Goal: Navigation & Orientation: Find specific page/section

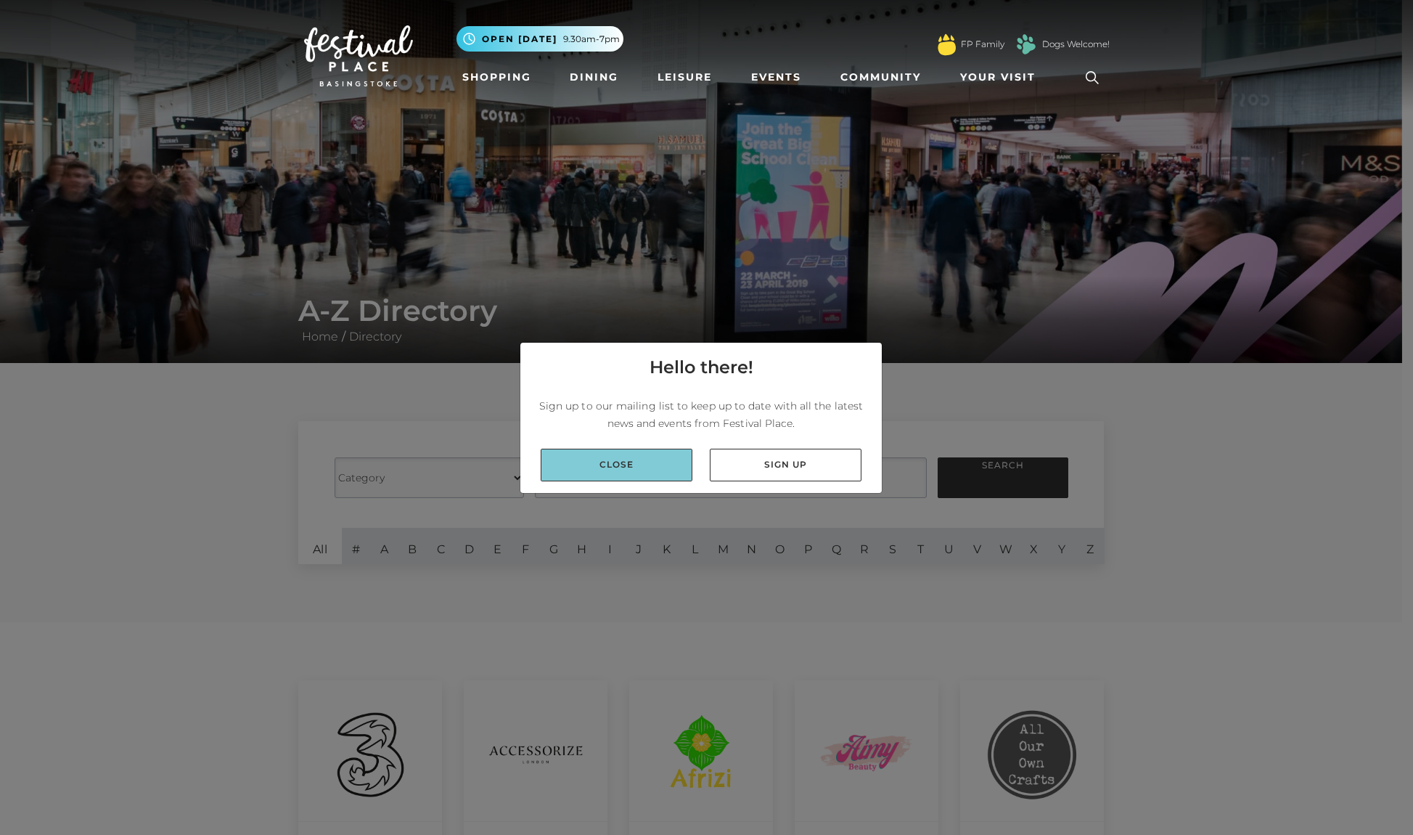
click at [595, 469] on link "Close" at bounding box center [617, 465] width 152 height 33
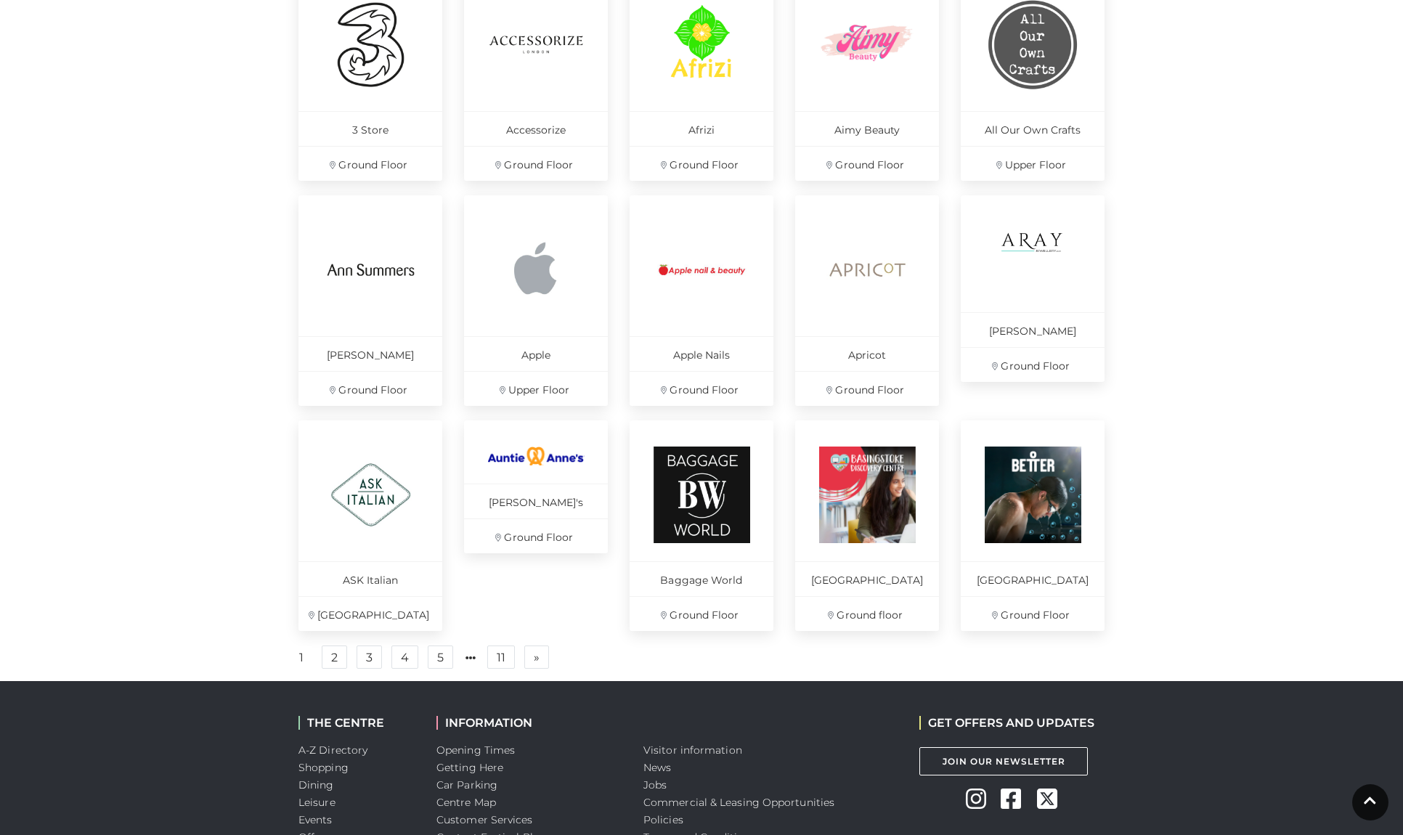
scroll to position [717, 0]
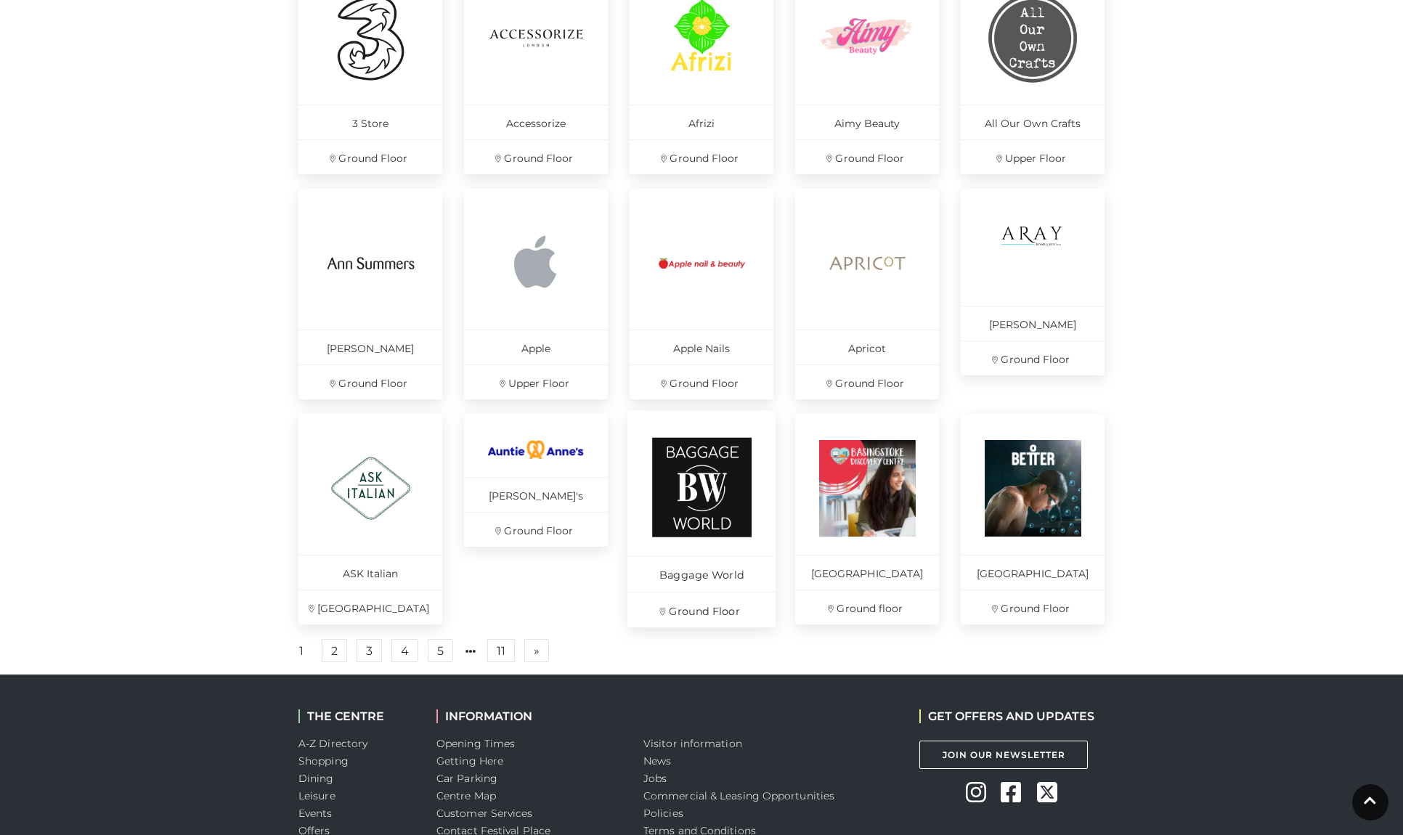
click at [684, 484] on img at bounding box center [701, 487] width 99 height 99
click at [345, 662] on link "2" at bounding box center [334, 650] width 25 height 23
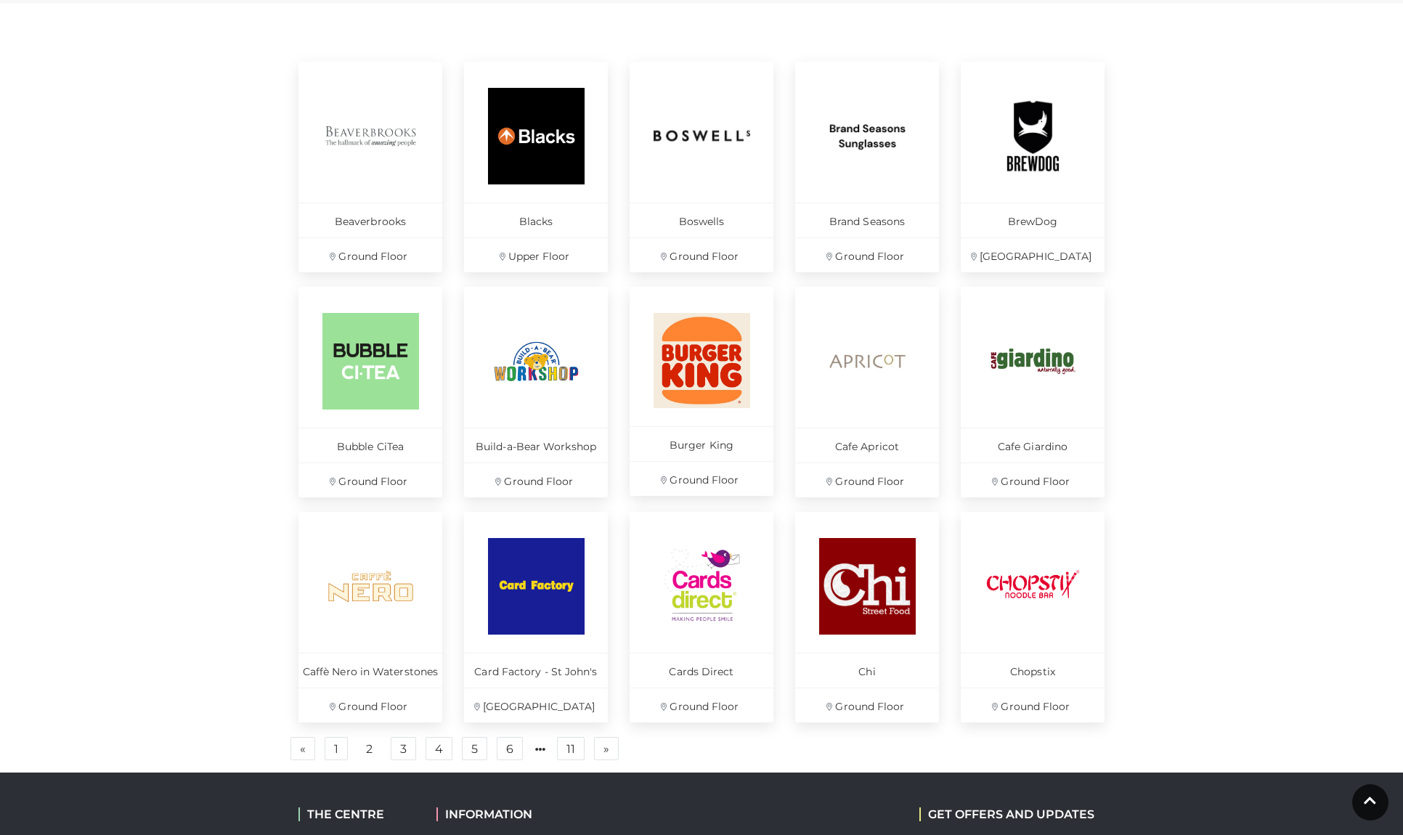
scroll to position [632, 0]
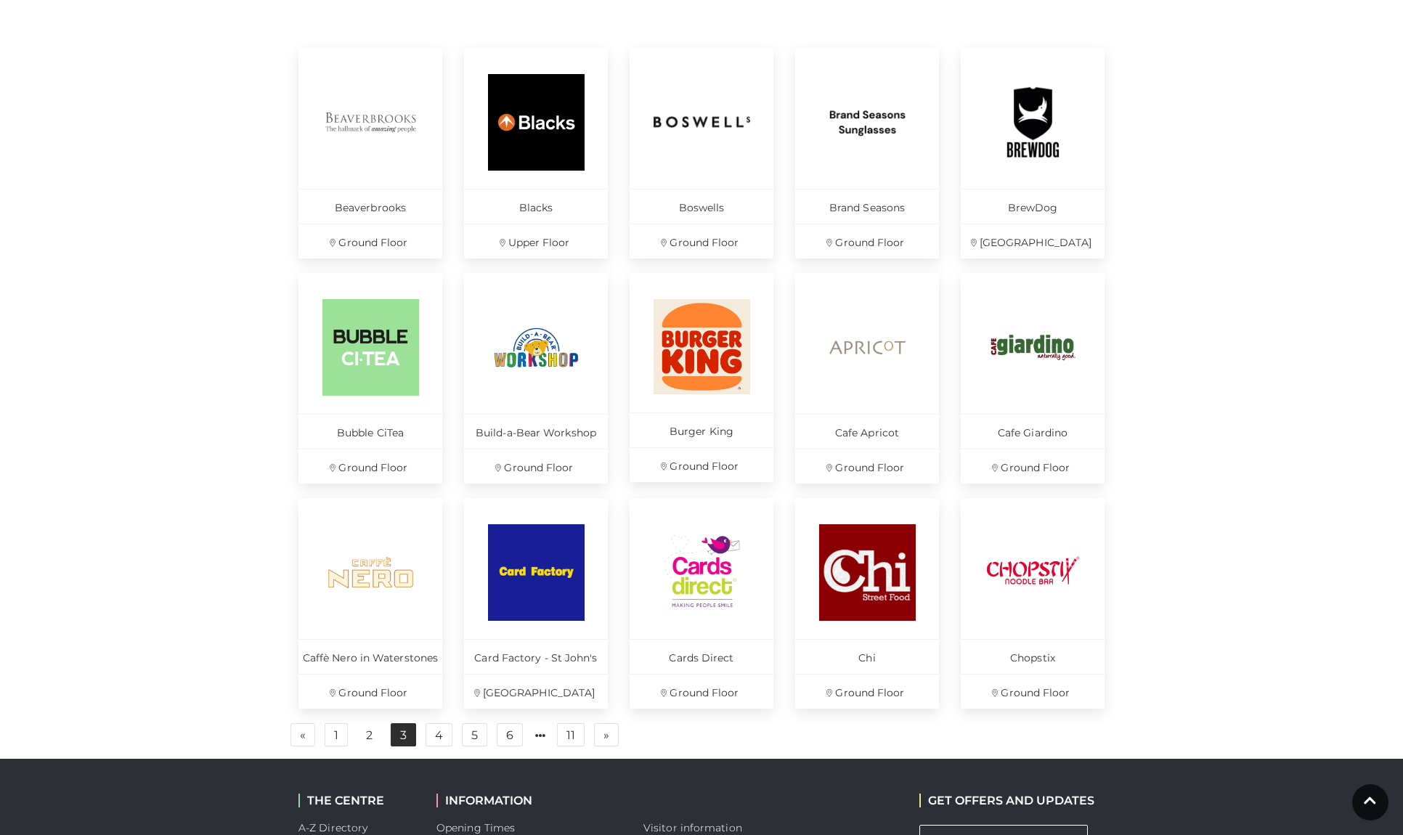
click at [416, 746] on link "3" at bounding box center [403, 734] width 25 height 23
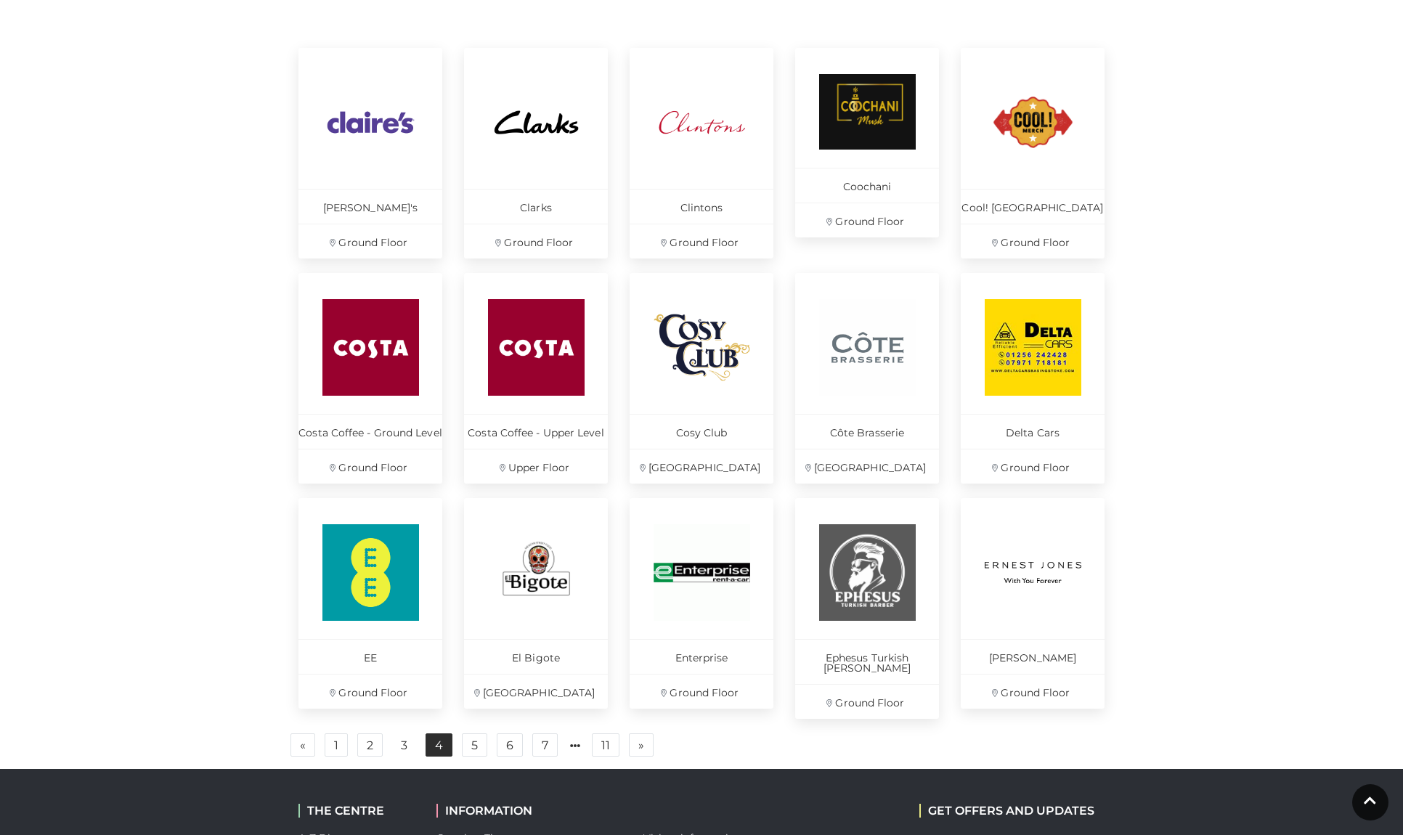
click at [452, 756] on link "4" at bounding box center [438, 744] width 27 height 23
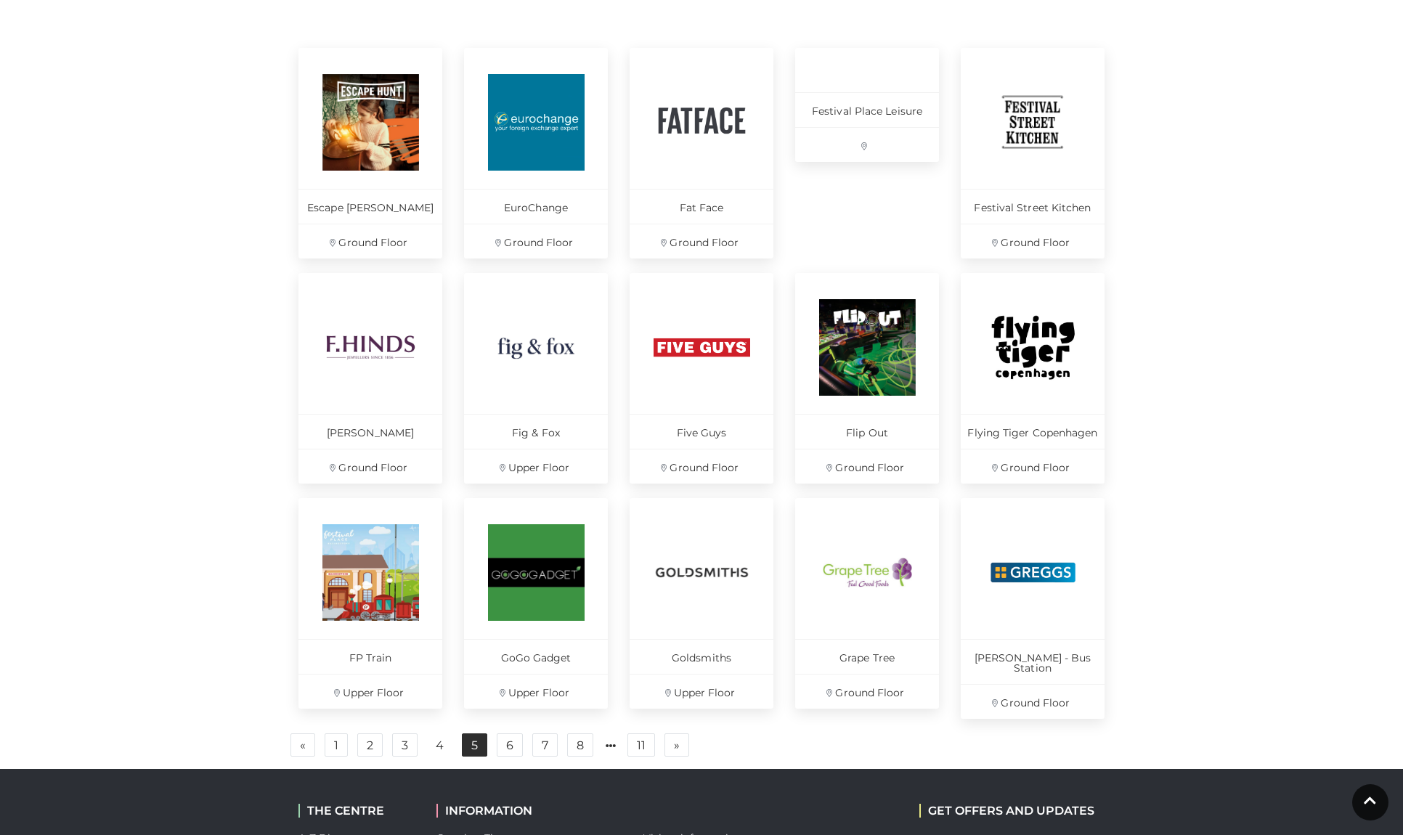
click at [486, 756] on link "5" at bounding box center [474, 744] width 25 height 23
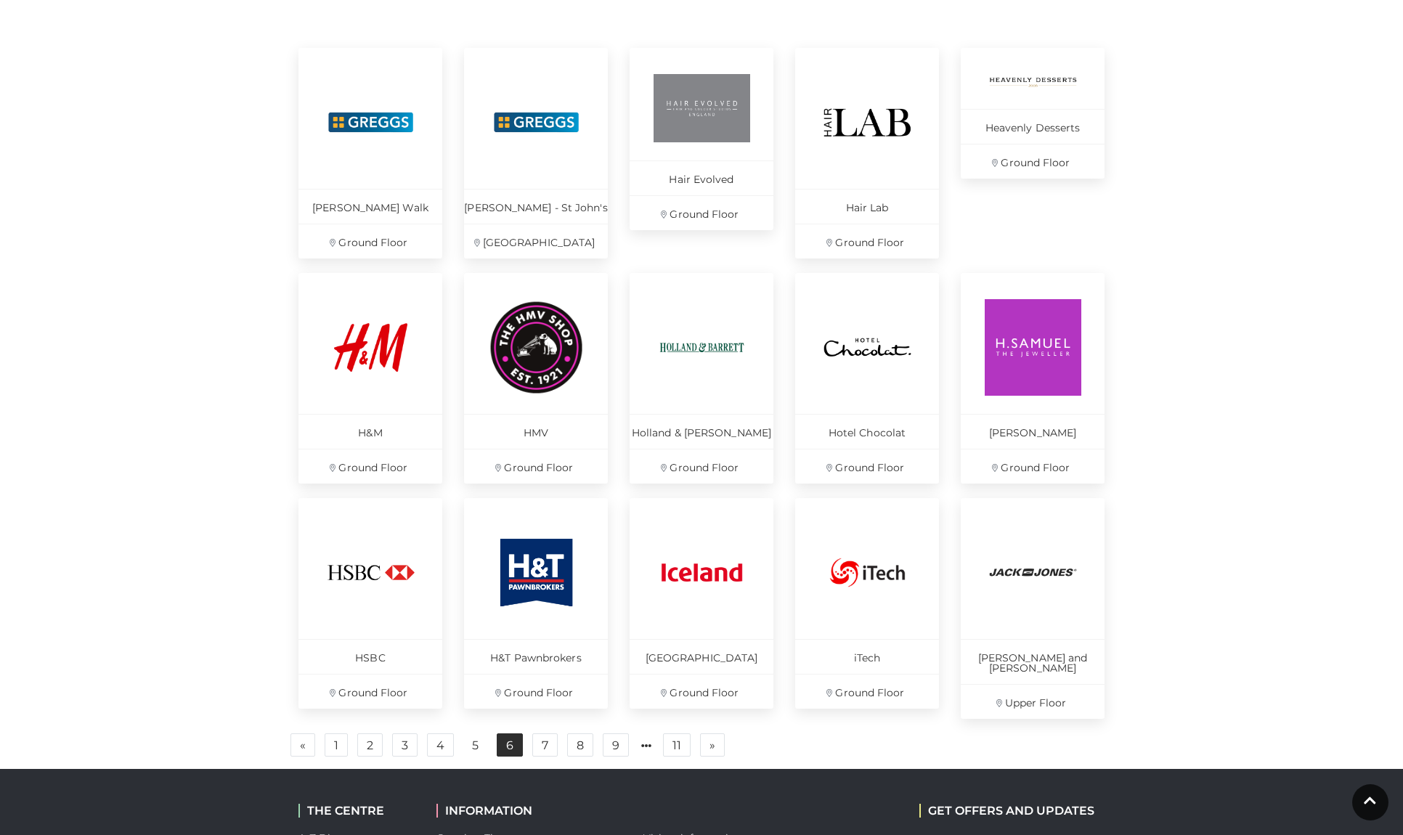
click at [523, 756] on link "6" at bounding box center [510, 744] width 26 height 23
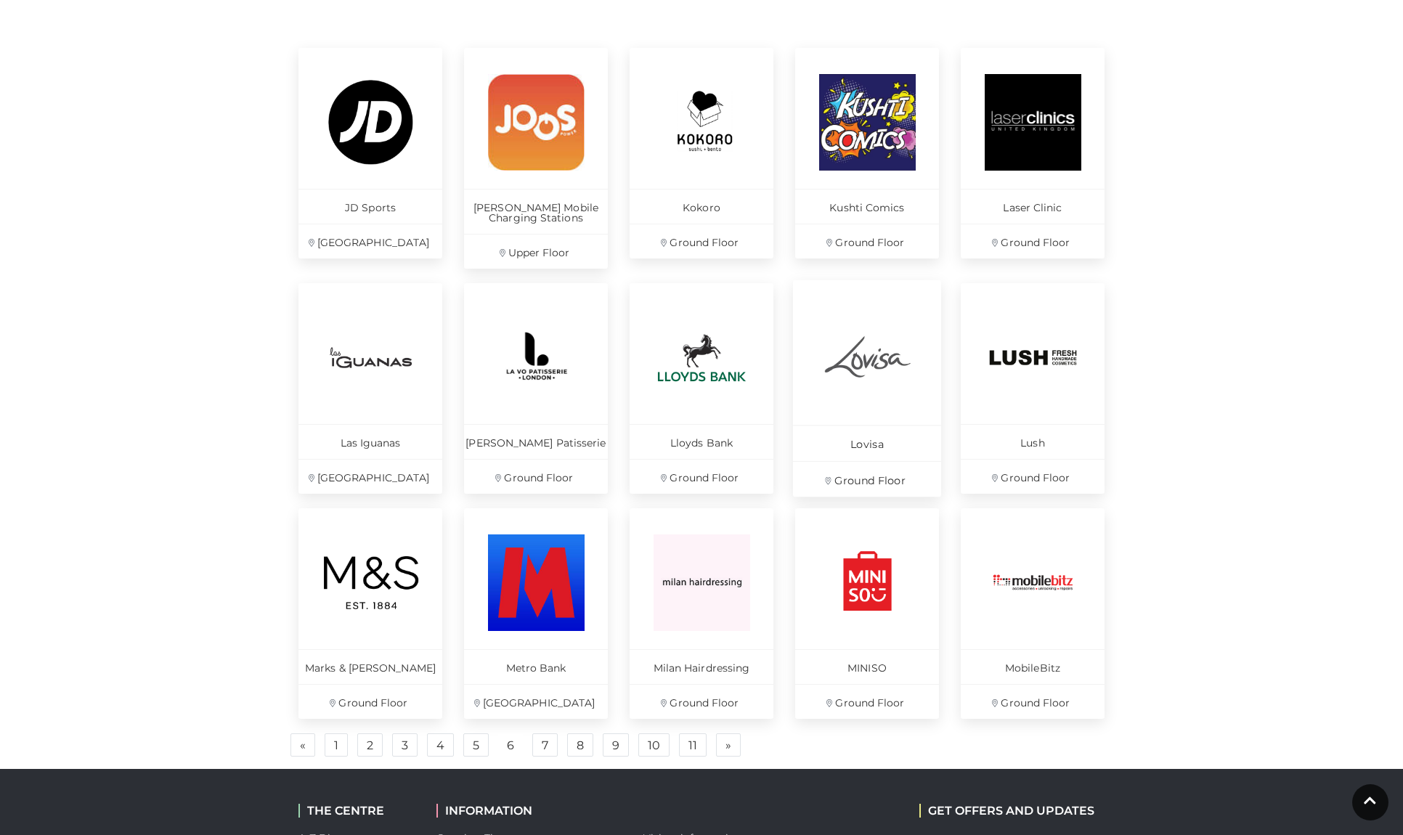
click at [881, 370] on img at bounding box center [866, 356] width 99 height 99
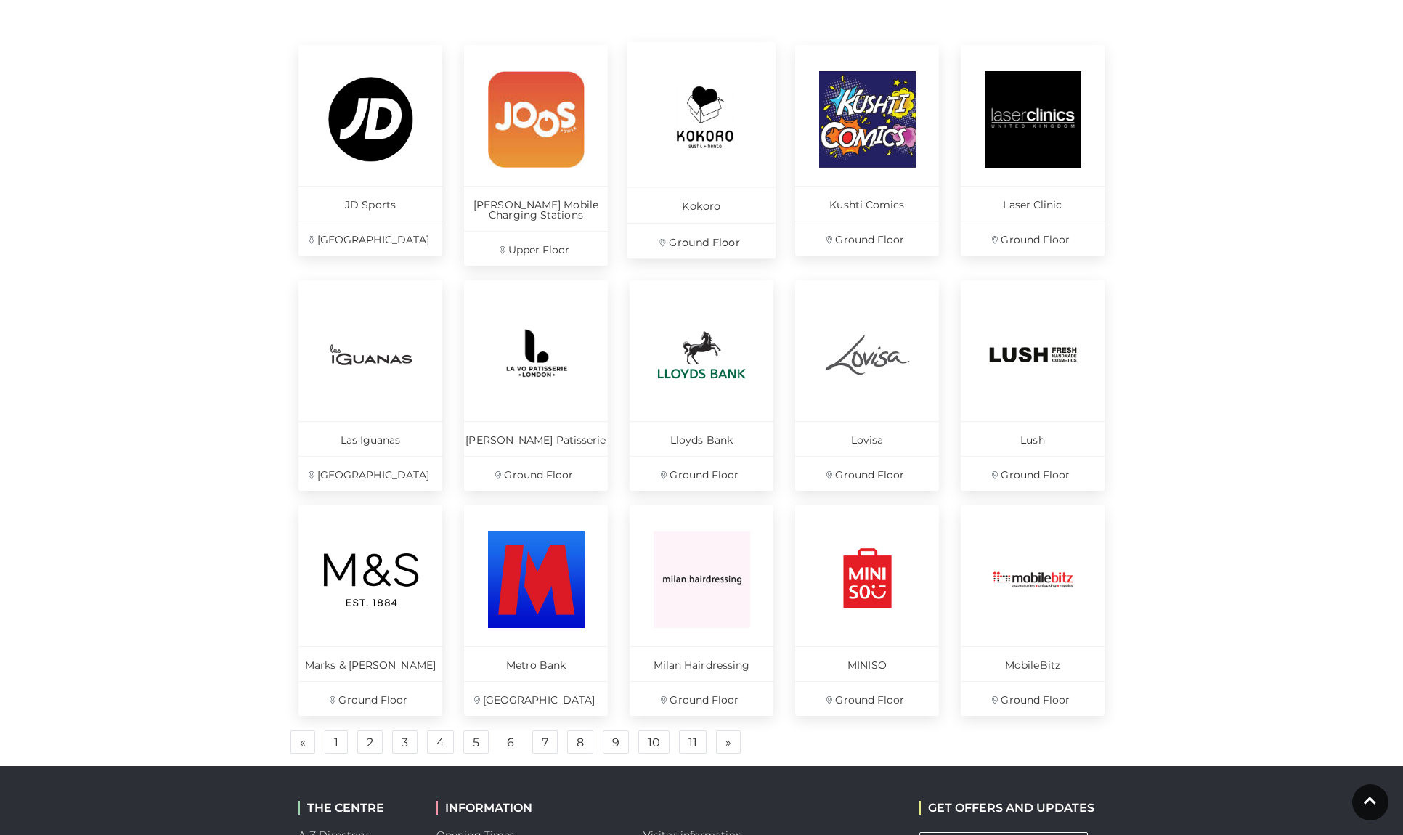
scroll to position [642, 0]
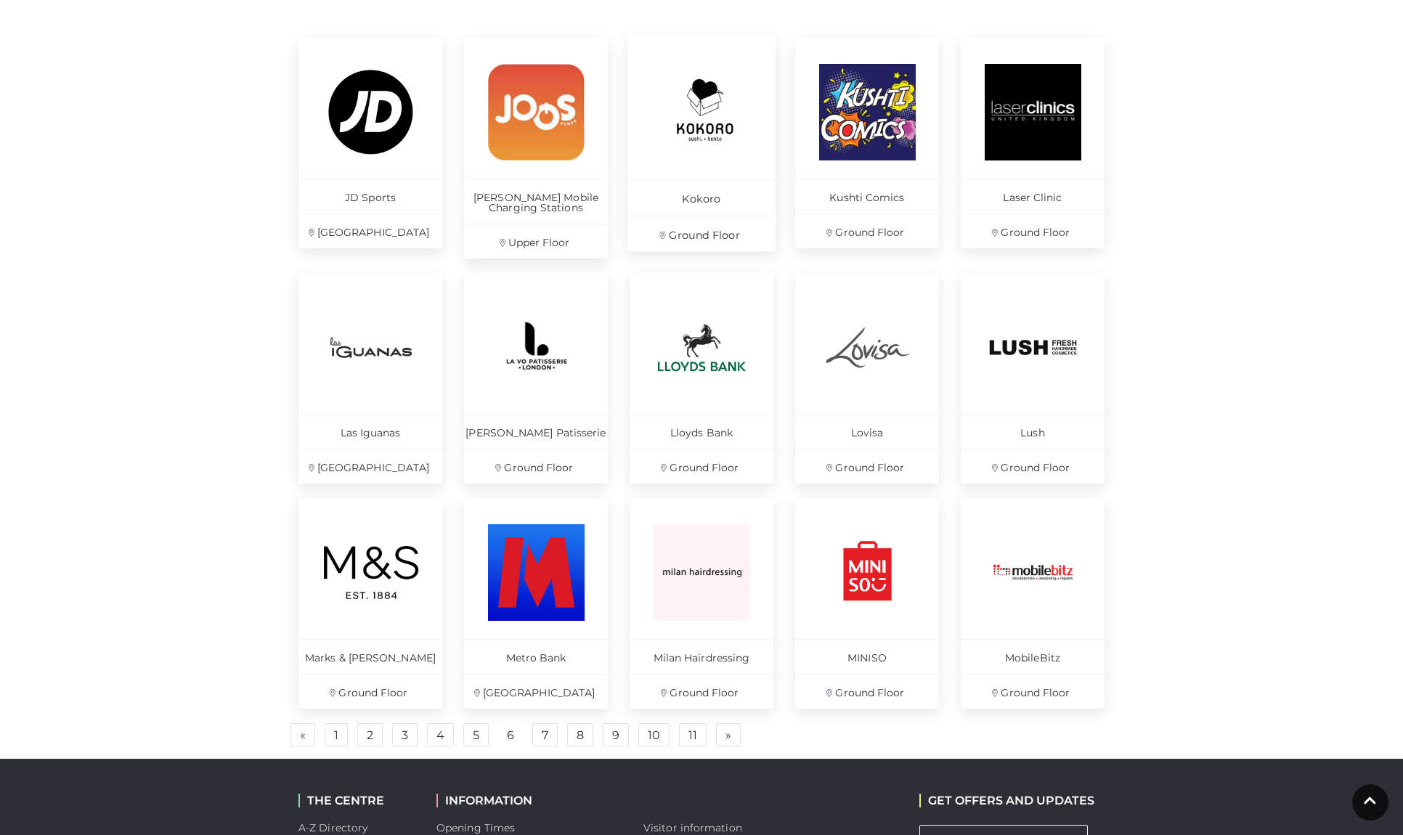
click at [703, 128] on img at bounding box center [701, 111] width 99 height 99
click at [557, 746] on link "7" at bounding box center [544, 734] width 25 height 23
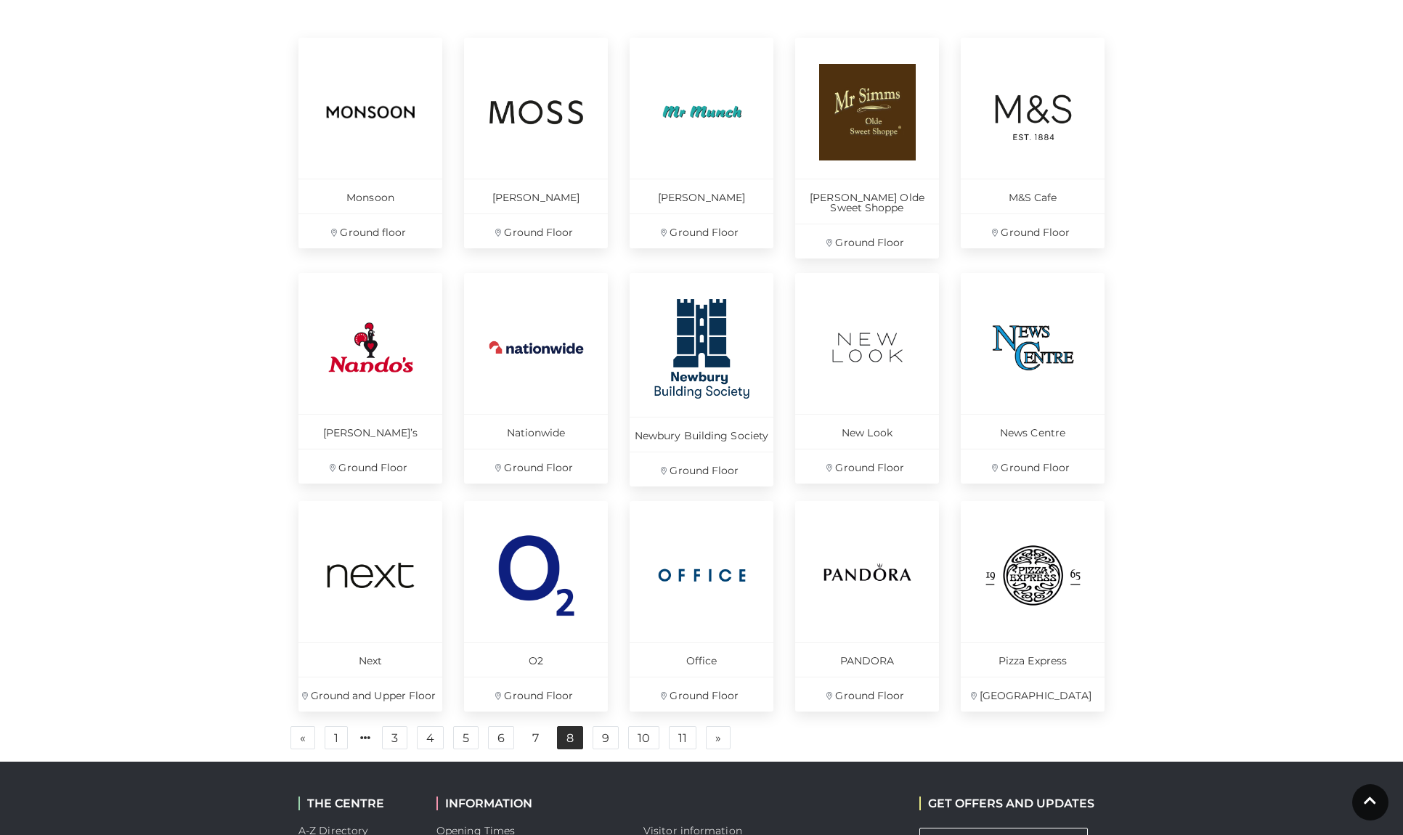
click at [583, 749] on link "8" at bounding box center [570, 737] width 26 height 23
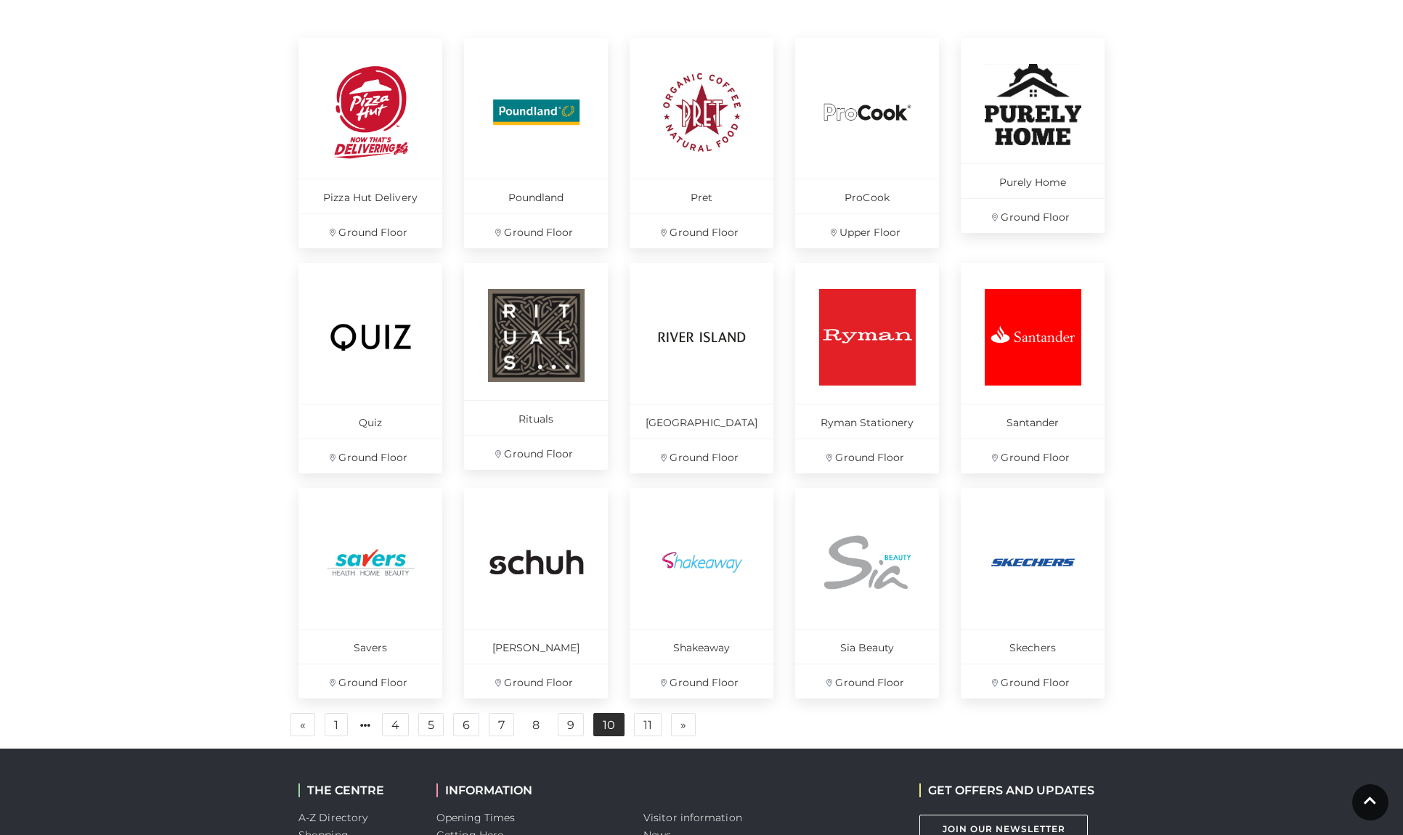
click at [624, 736] on link "10" at bounding box center [608, 724] width 31 height 23
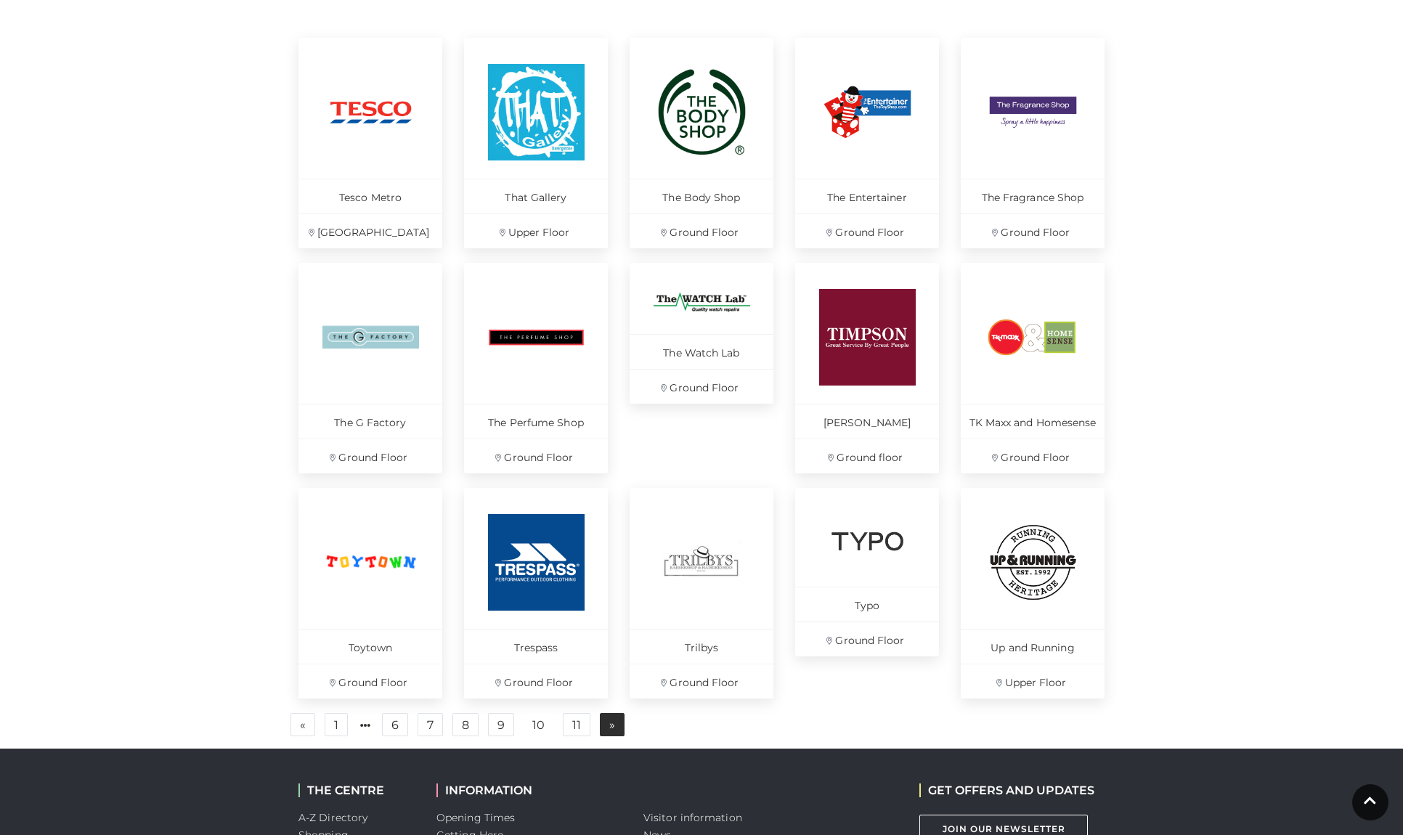
click at [615, 730] on span "»" at bounding box center [612, 724] width 6 height 10
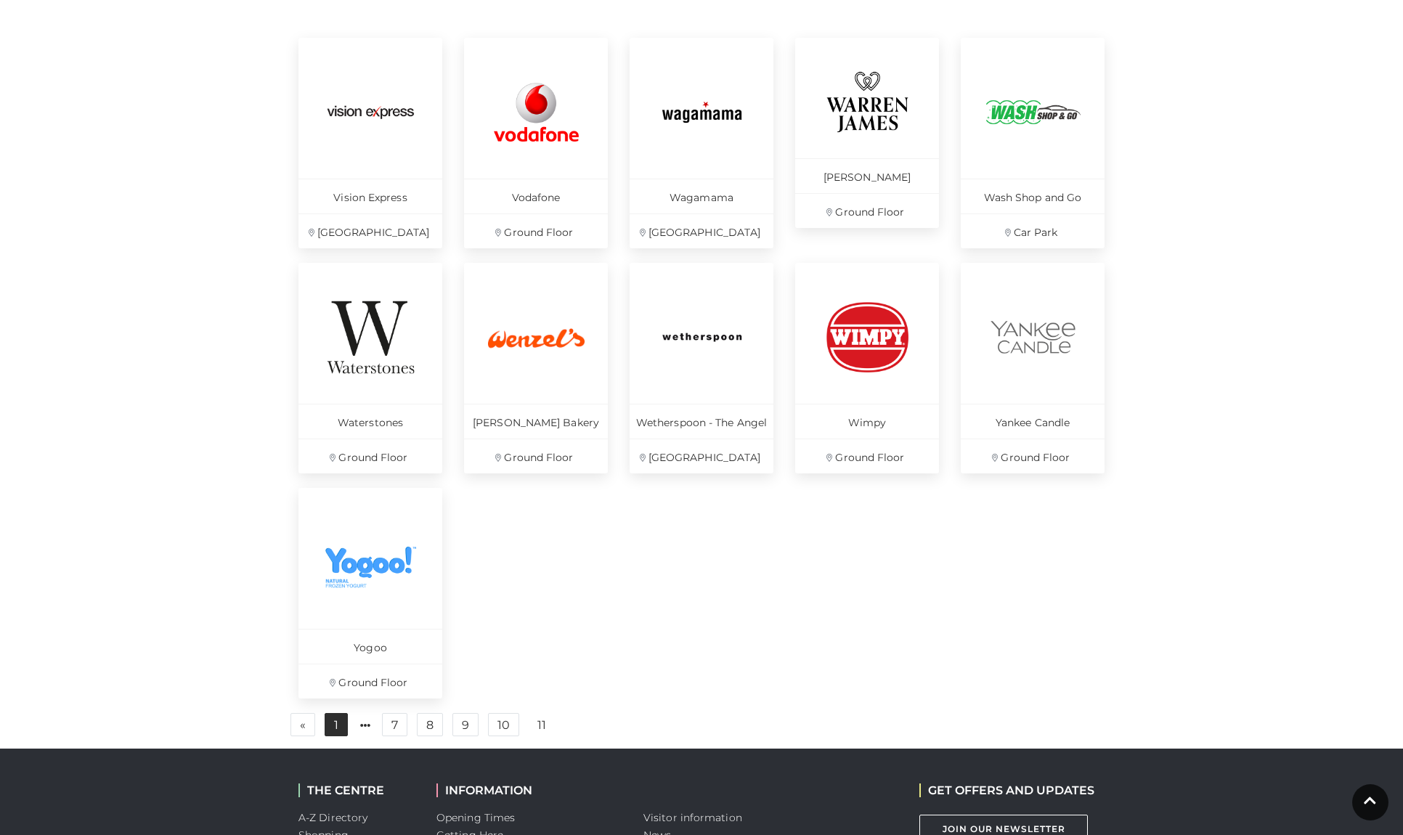
click at [345, 736] on link "1" at bounding box center [336, 724] width 23 height 23
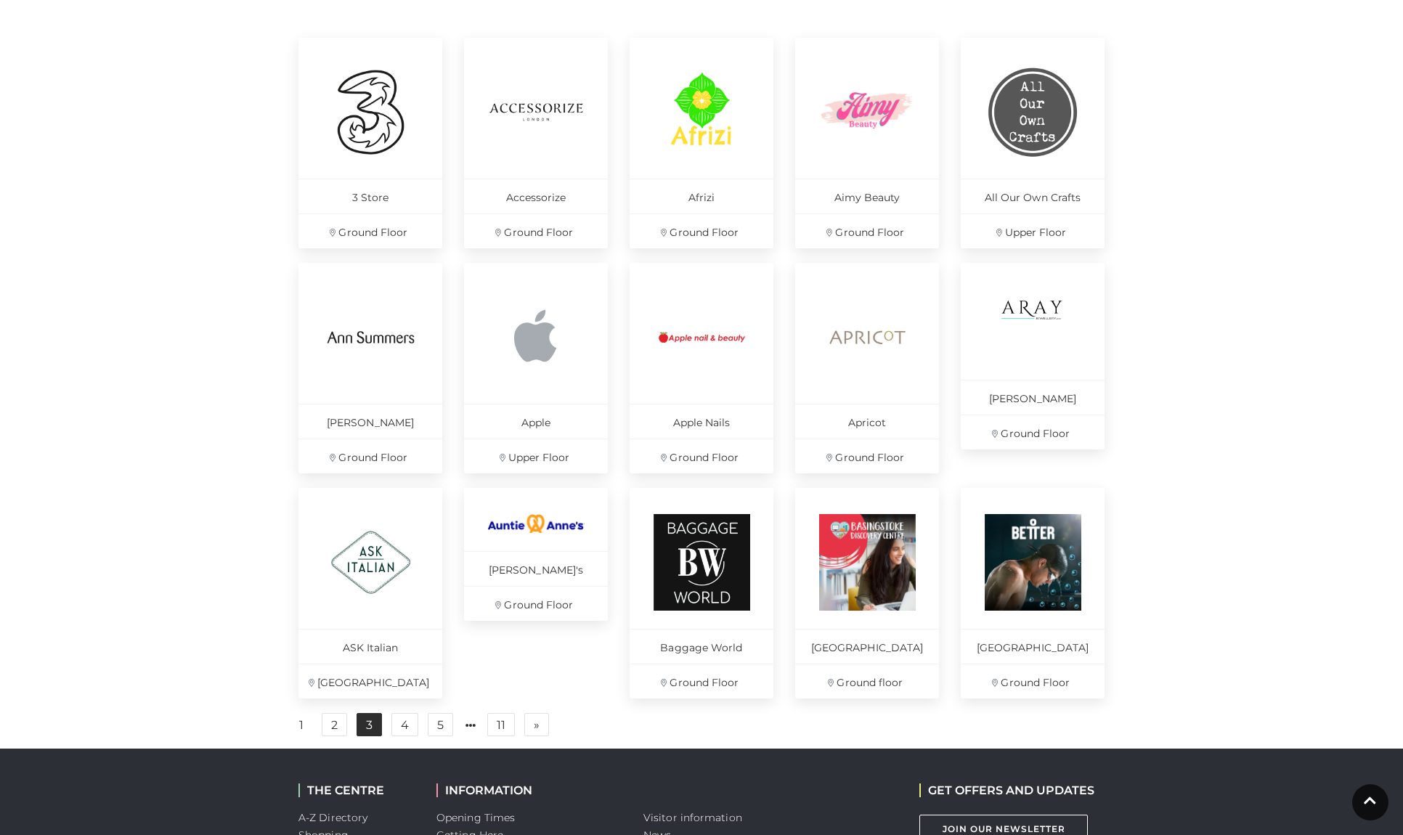
click at [378, 736] on link "3" at bounding box center [368, 724] width 25 height 23
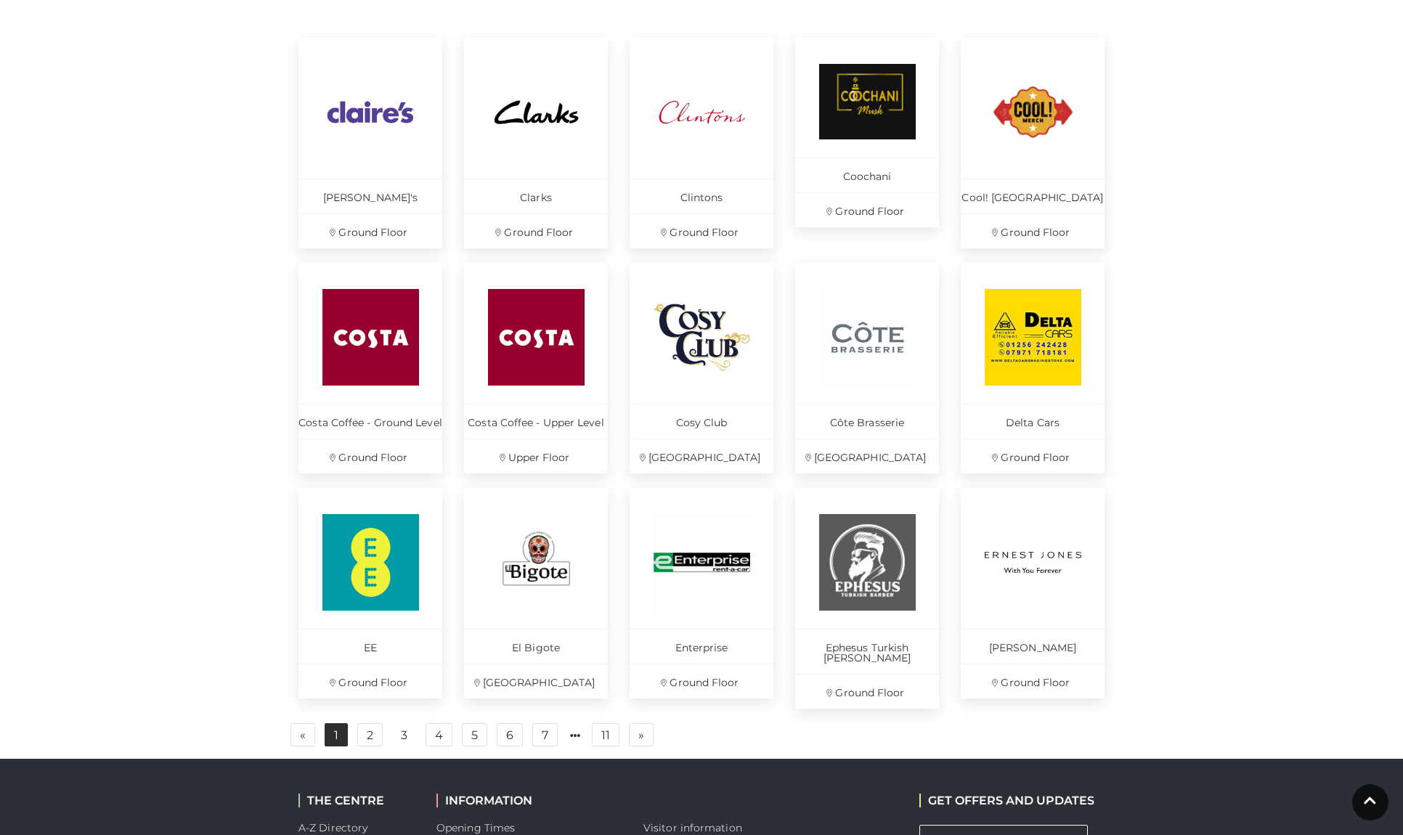
click at [338, 746] on link "1" at bounding box center [336, 734] width 23 height 23
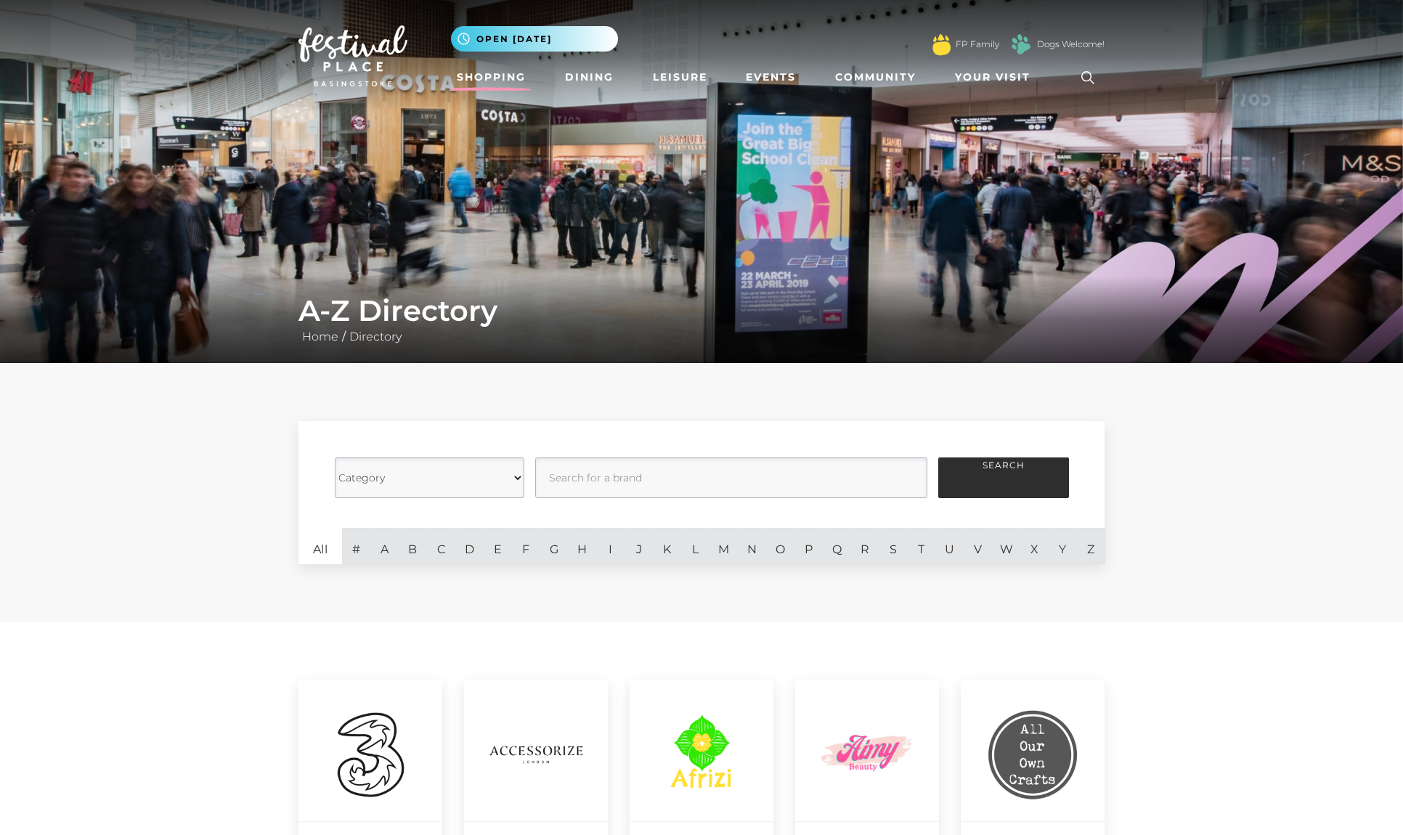
click at [517, 81] on link "Shopping" at bounding box center [491, 77] width 81 height 27
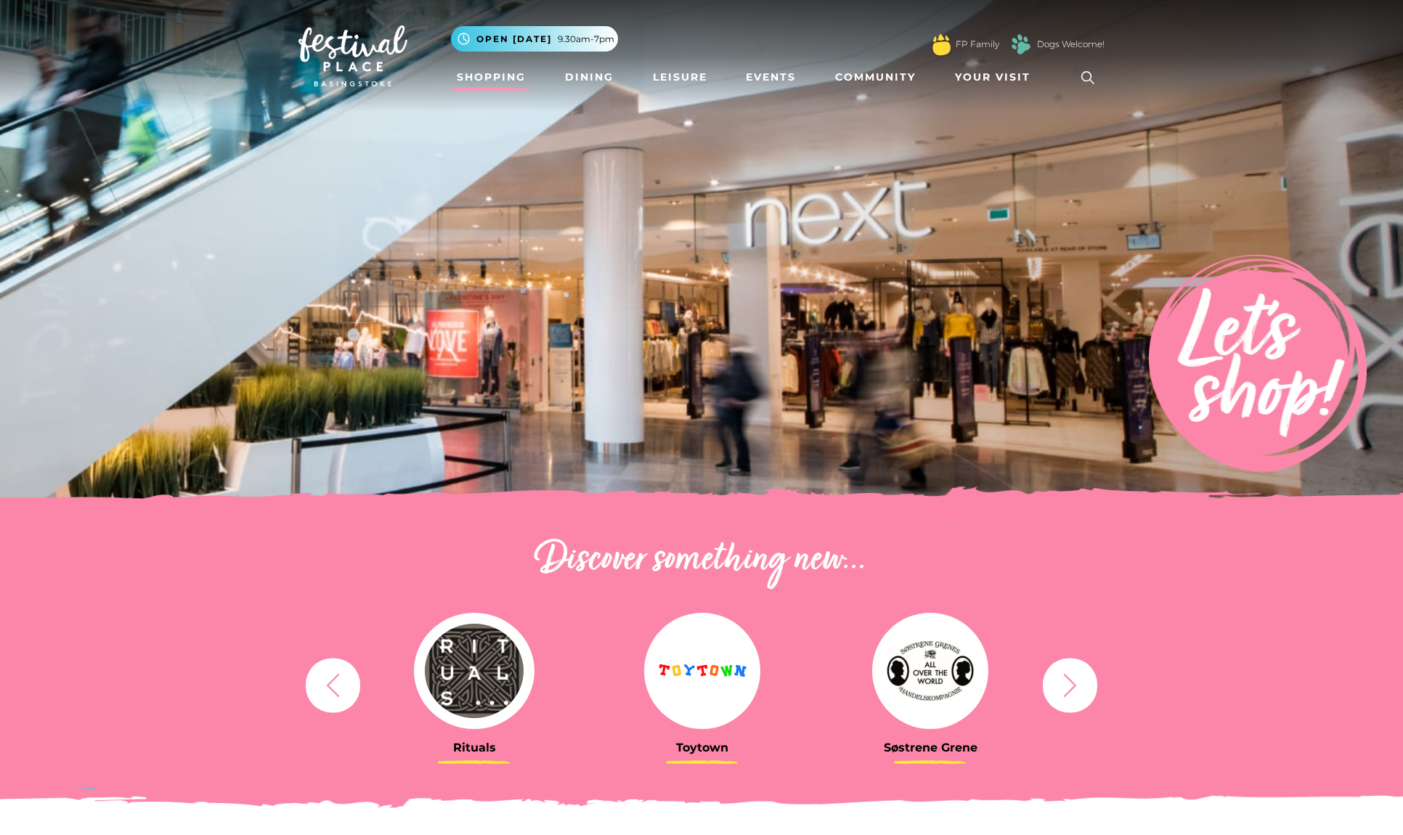
click at [513, 84] on link "Shopping" at bounding box center [491, 77] width 81 height 27
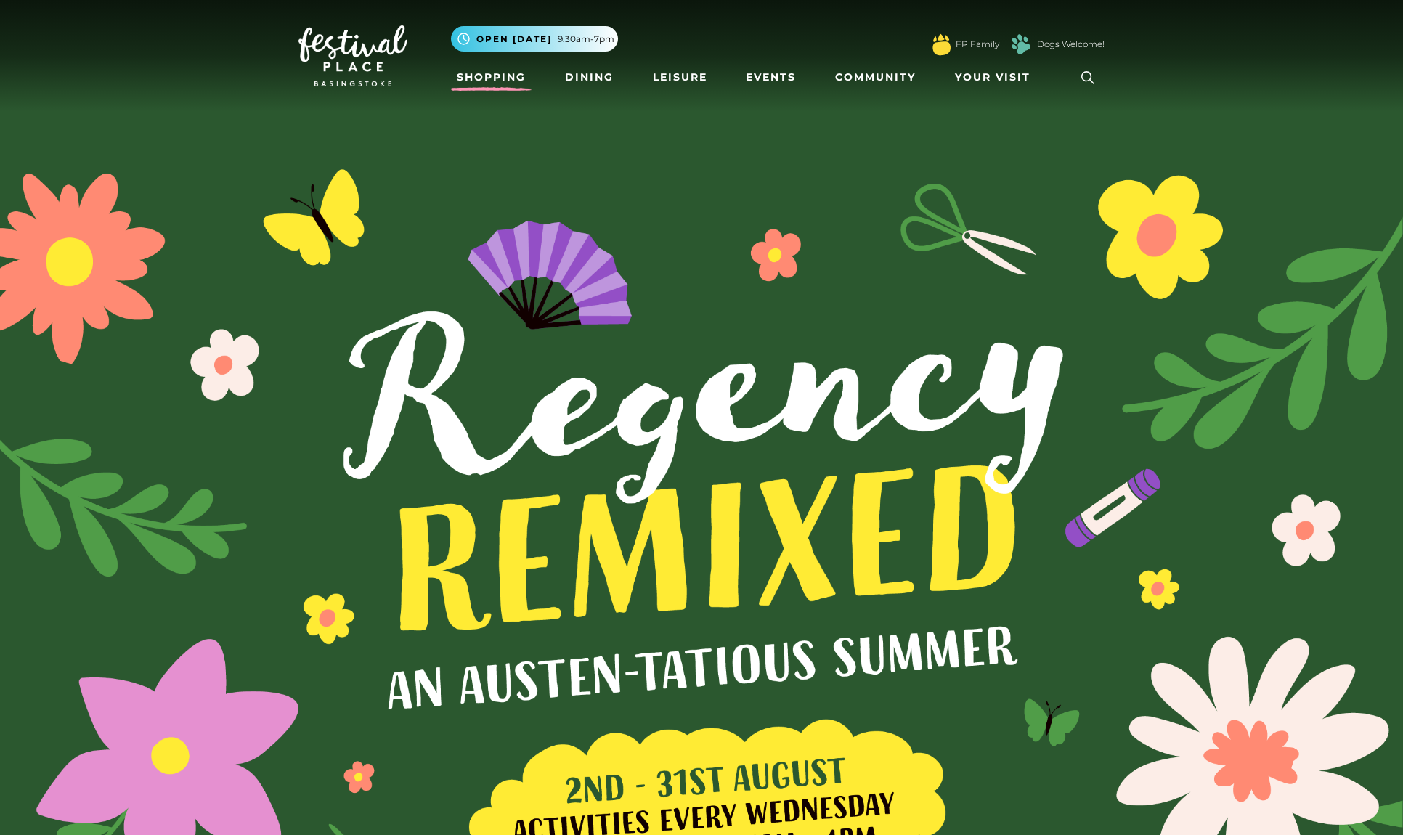
click at [491, 87] on link "Shopping" at bounding box center [491, 77] width 81 height 27
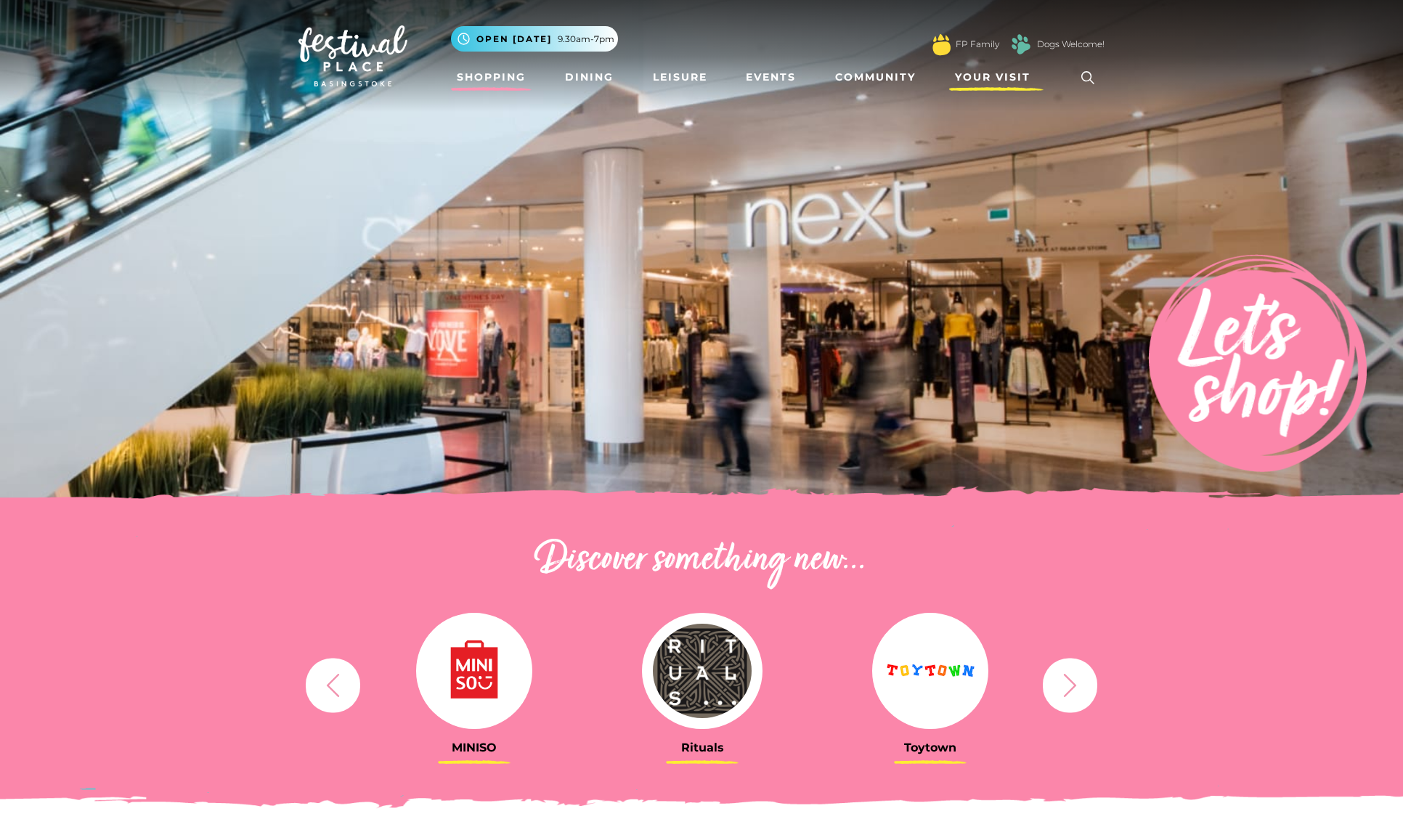
click at [973, 81] on span "Your Visit" at bounding box center [993, 77] width 76 height 15
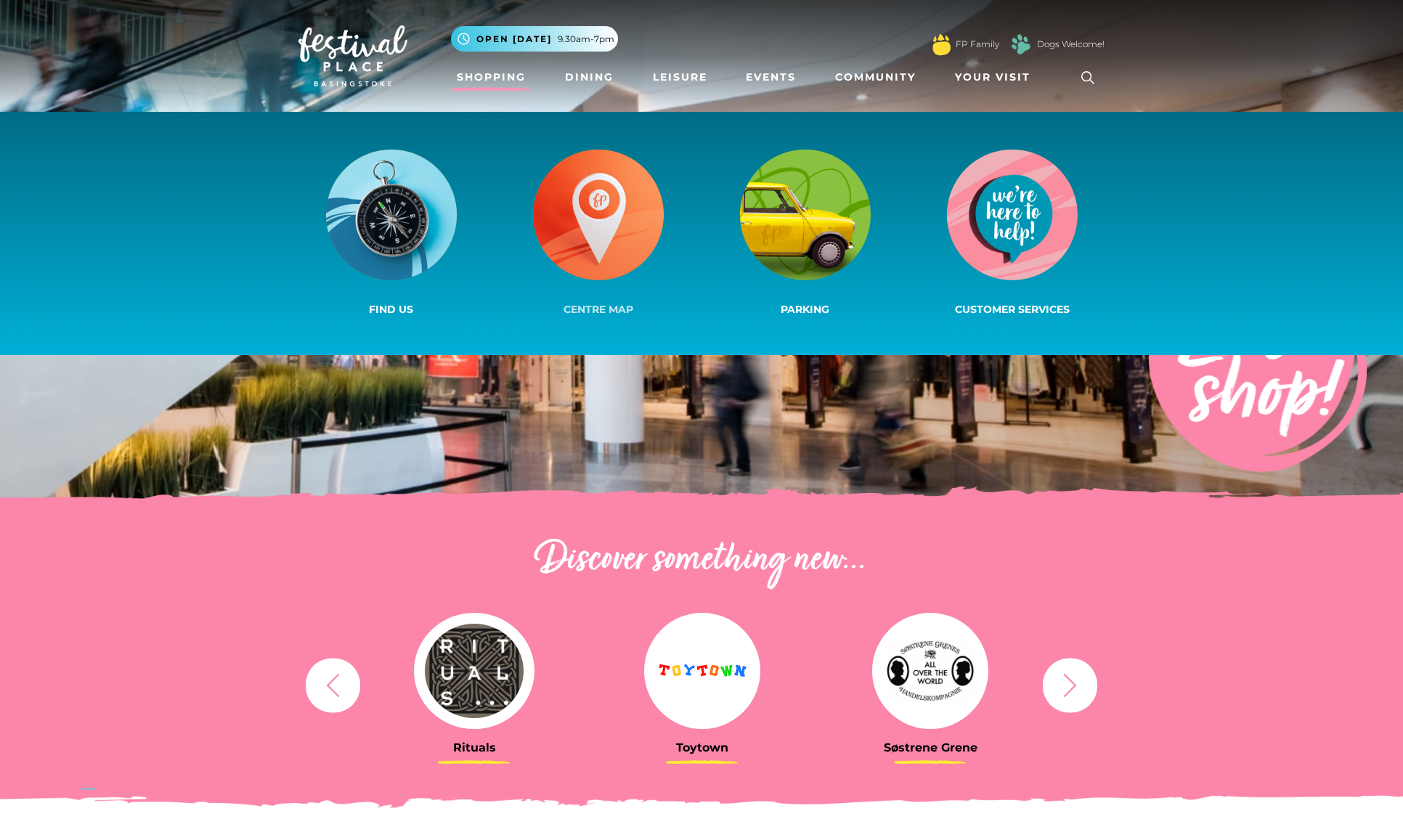
click at [582, 224] on img at bounding box center [598, 215] width 131 height 131
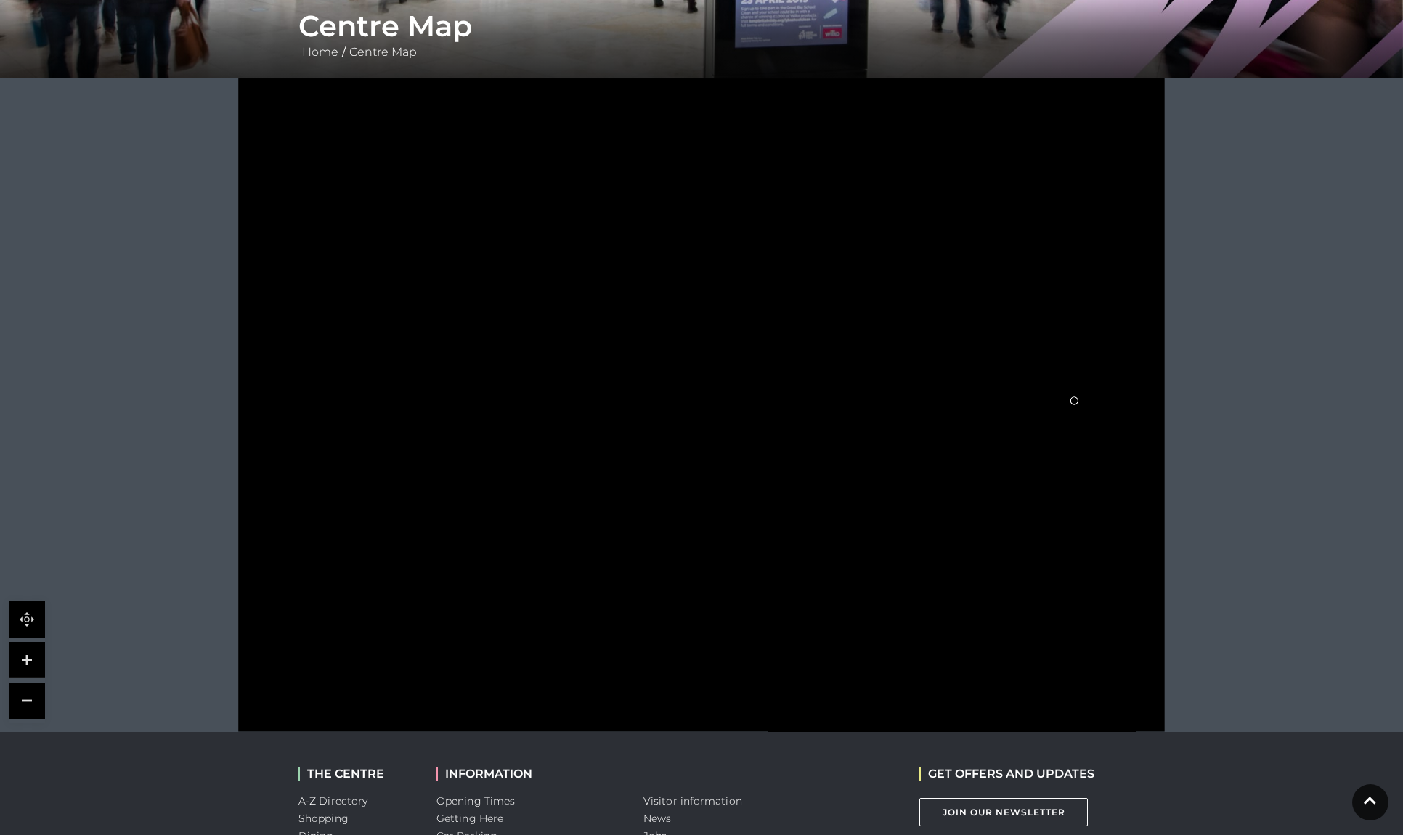
scroll to position [295, 0]
